Goal: Transaction & Acquisition: Purchase product/service

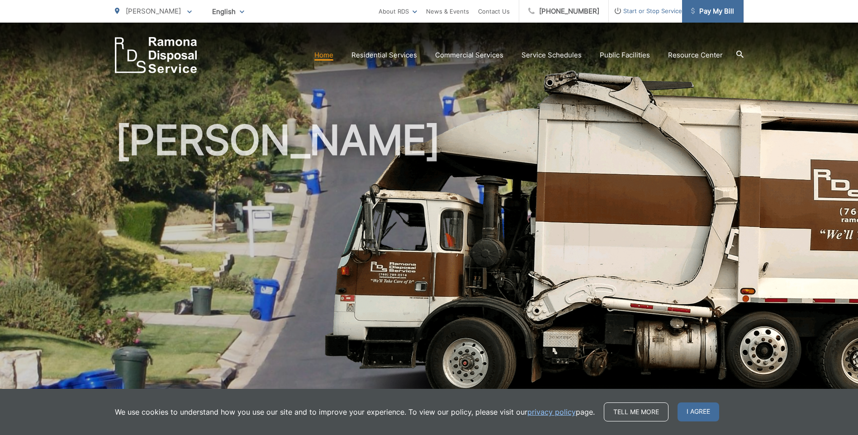
click at [372, 10] on span "Pay My Bill" at bounding box center [712, 11] width 43 height 11
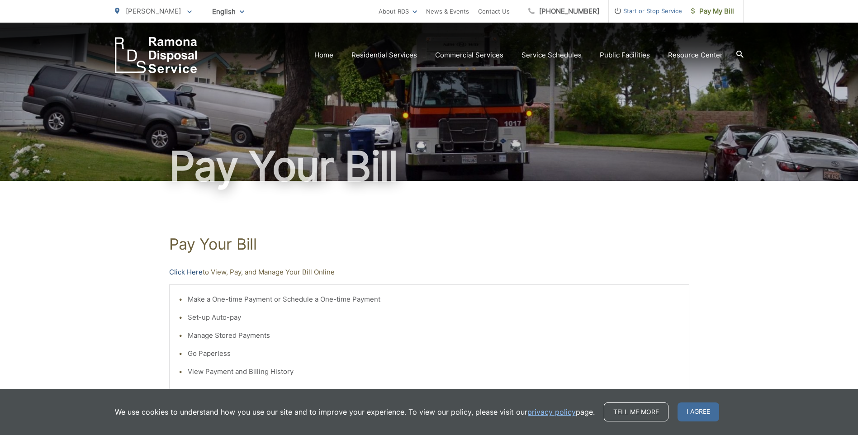
click at [185, 270] on link "Click Here" at bounding box center [185, 272] width 33 height 11
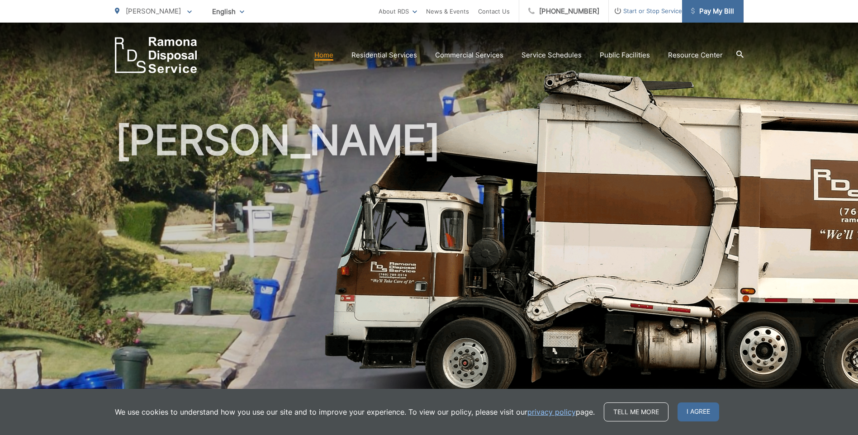
click at [724, 8] on span "Pay My Bill" at bounding box center [712, 11] width 43 height 11
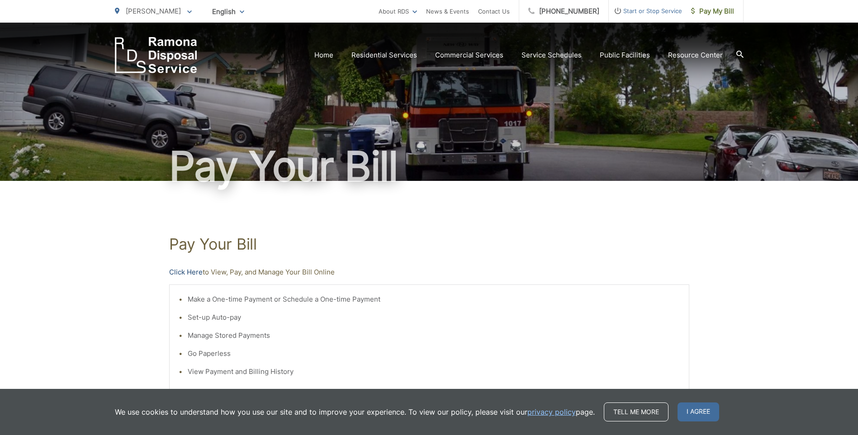
click at [177, 273] on link "Click Here" at bounding box center [185, 272] width 33 height 11
